Goal: Information Seeking & Learning: Understand process/instructions

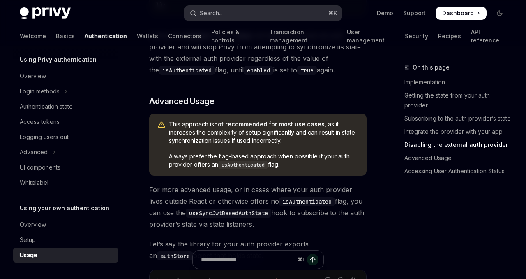
scroll to position [1485, 0]
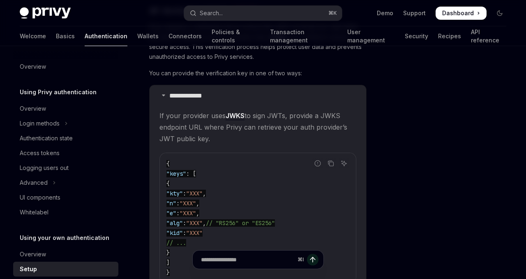
scroll to position [617, 0]
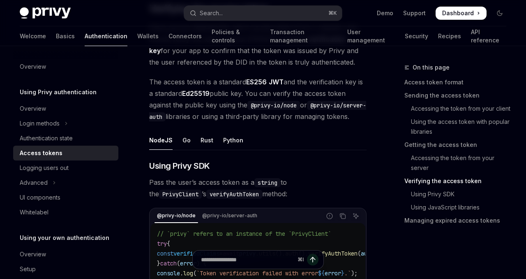
scroll to position [1272, 0]
